Goal: Information Seeking & Learning: Compare options

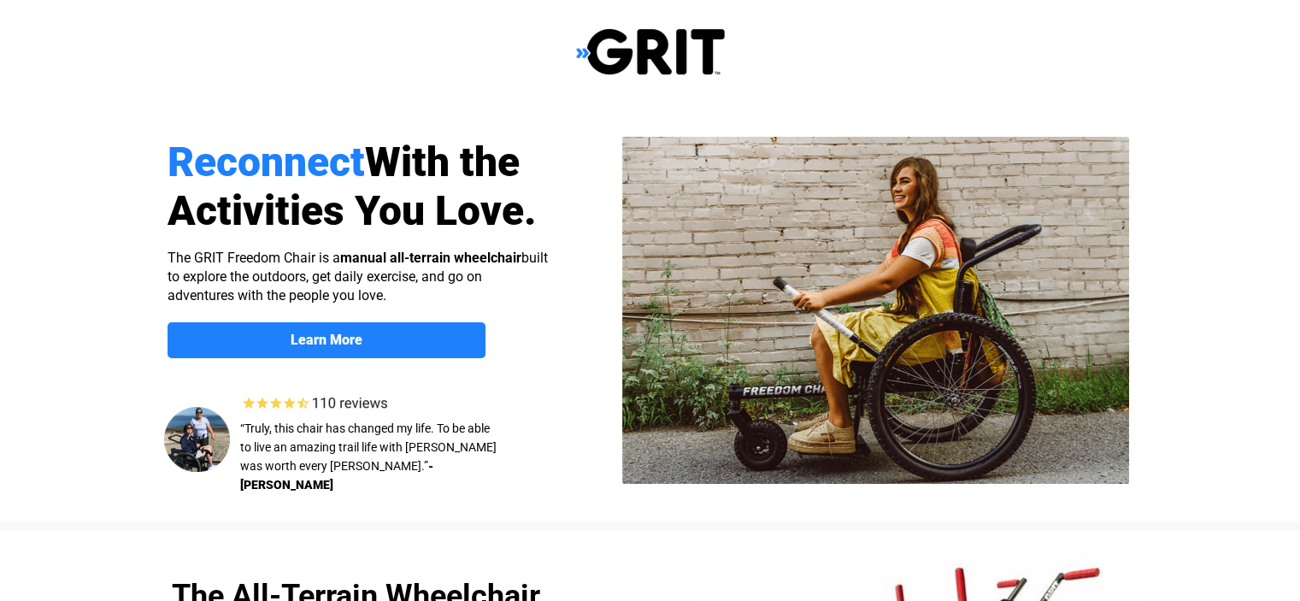
select select "US"
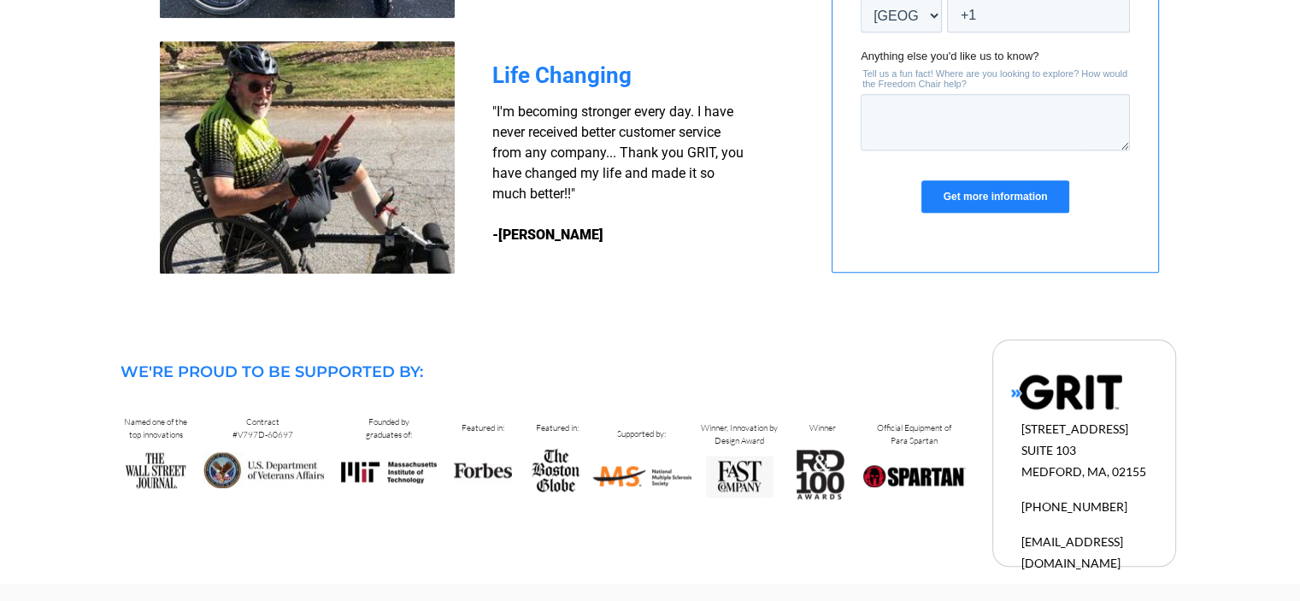
scroll to position [1644, 0]
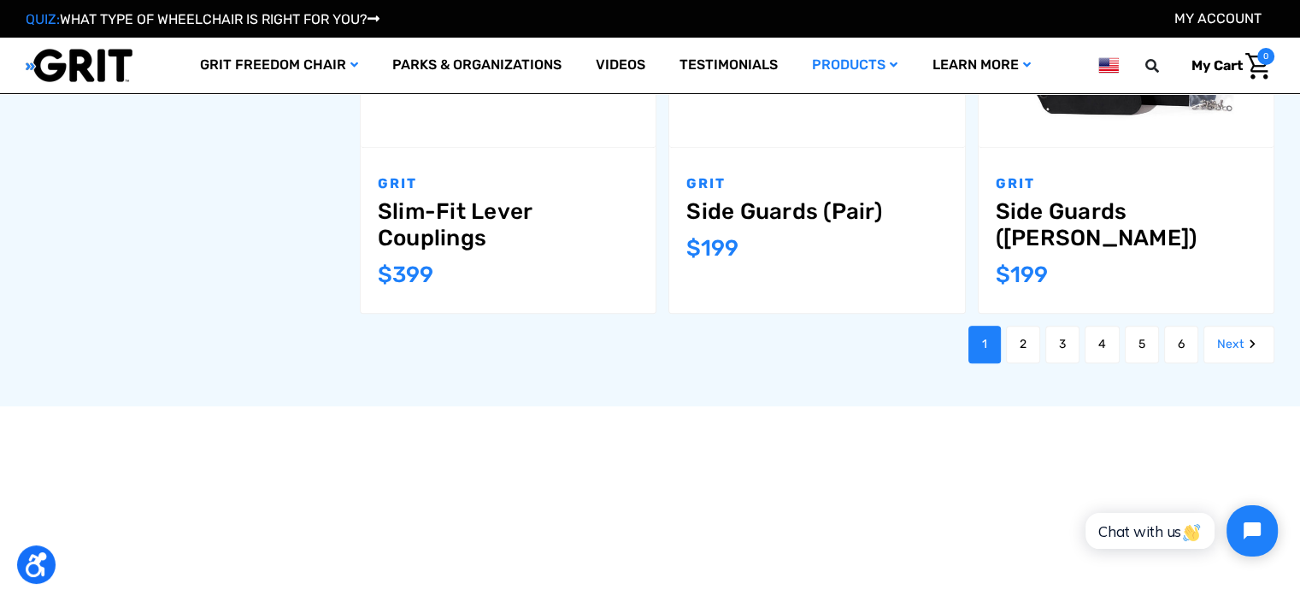
scroll to position [2016, 0]
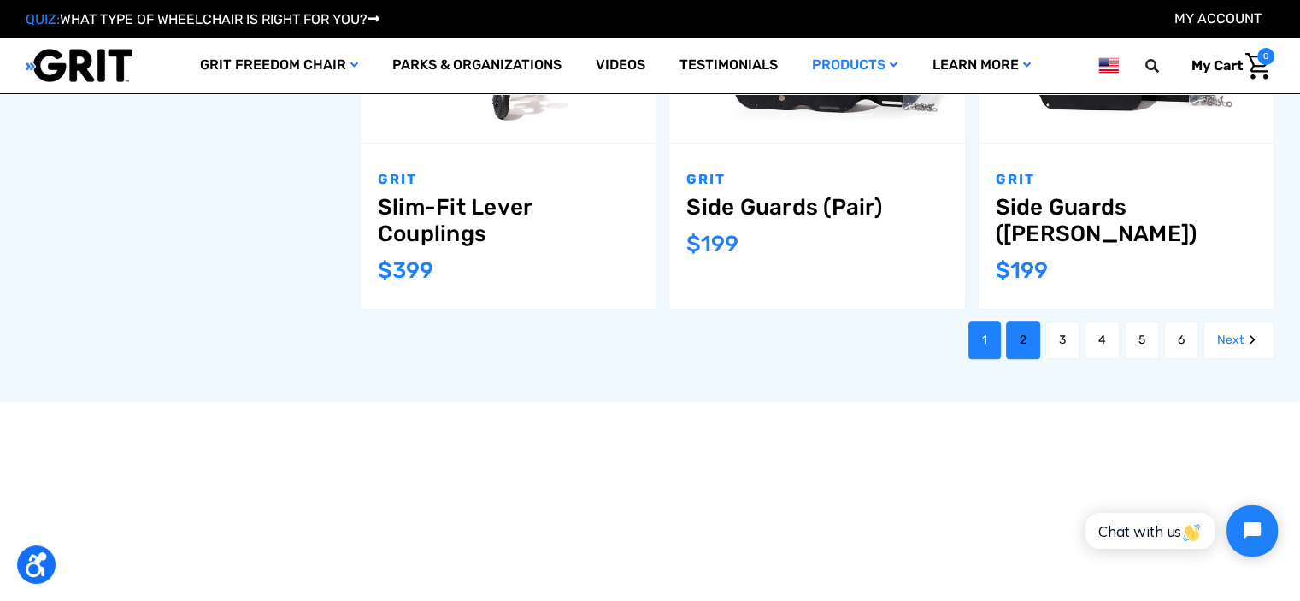
click at [1015, 343] on link "2" at bounding box center [1023, 340] width 34 height 38
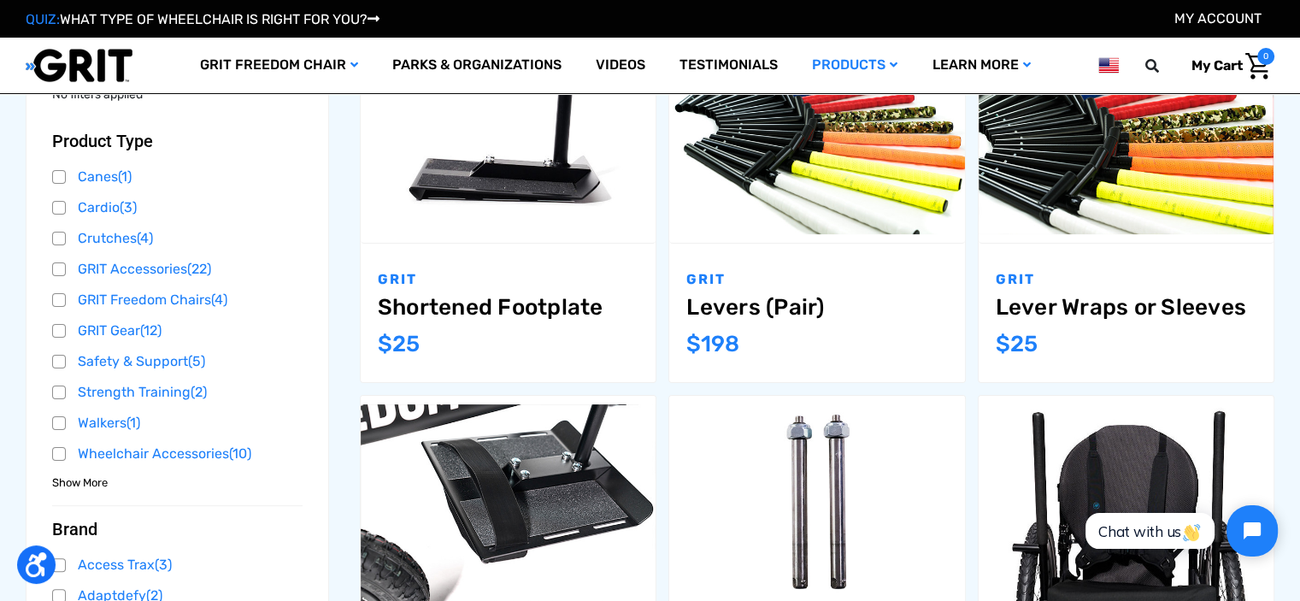
scroll to position [376, 0]
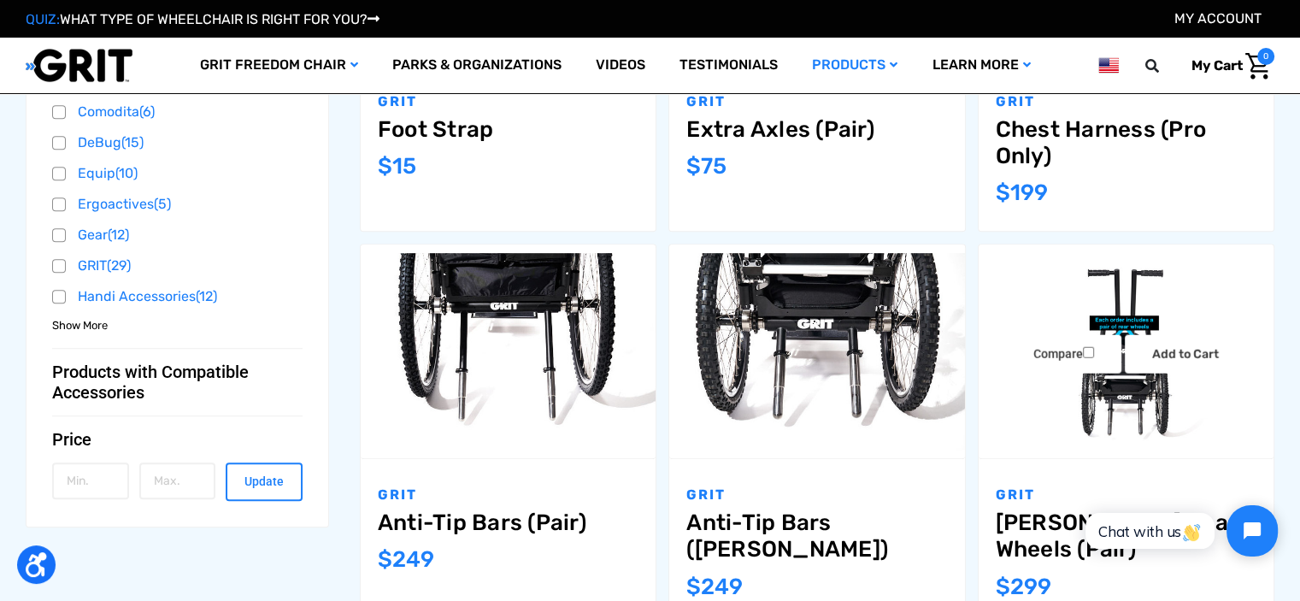
click at [1015, 343] on figure "Compare Add to Cart The item has been added" at bounding box center [1125, 351] width 295 height 214
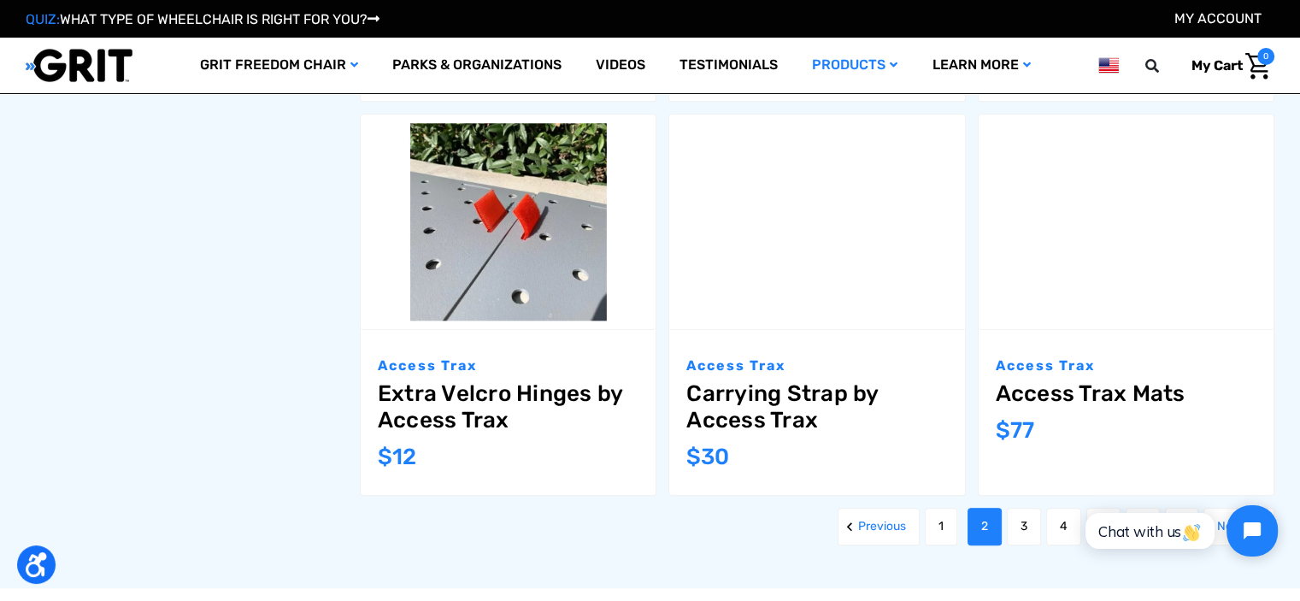
scroll to position [1811, 0]
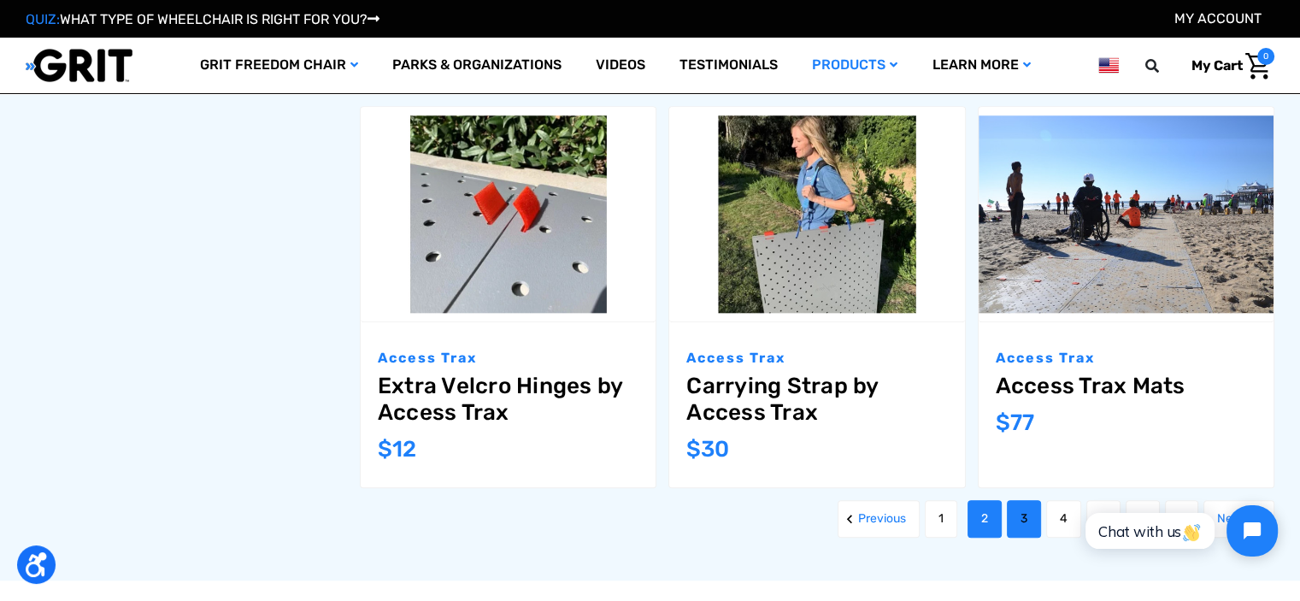
click at [1023, 524] on link "3" at bounding box center [1023, 519] width 34 height 38
